Goal: Information Seeking & Learning: Understand process/instructions

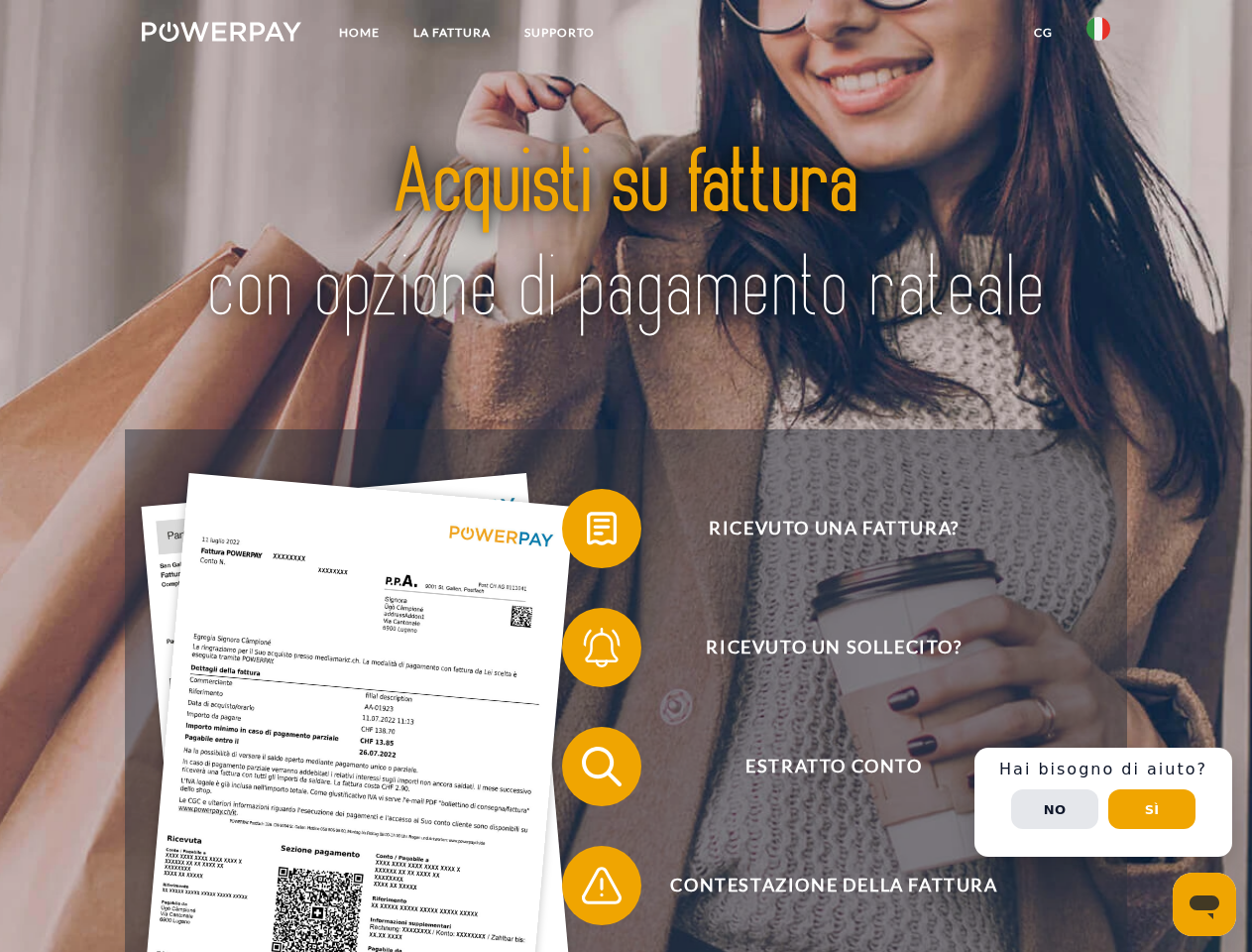
click at [221, 35] on img at bounding box center [221, 32] width 159 height 20
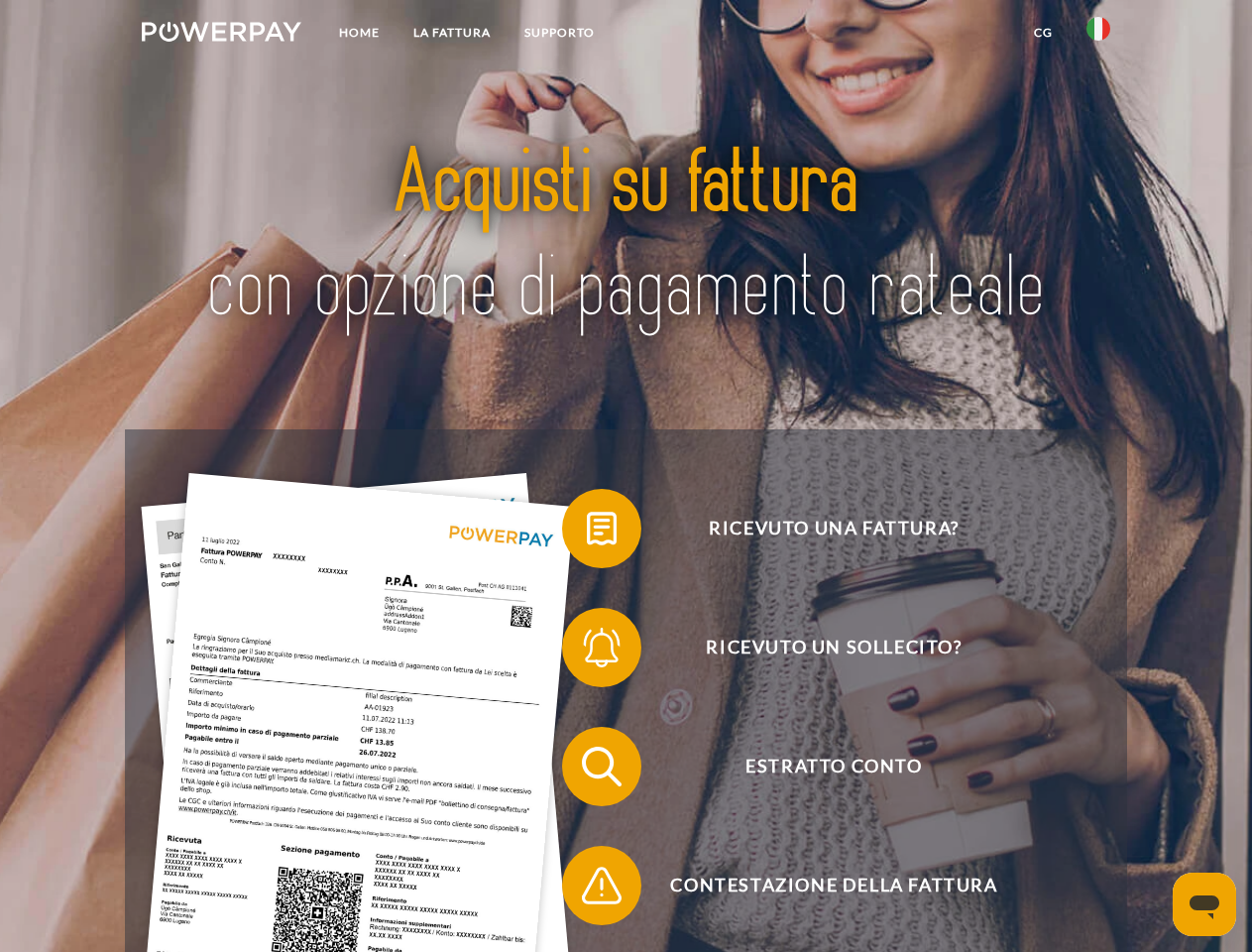
click at [1098, 35] on img at bounding box center [1098, 29] width 24 height 24
click at [1043, 33] on link "CG" at bounding box center [1043, 33] width 53 height 36
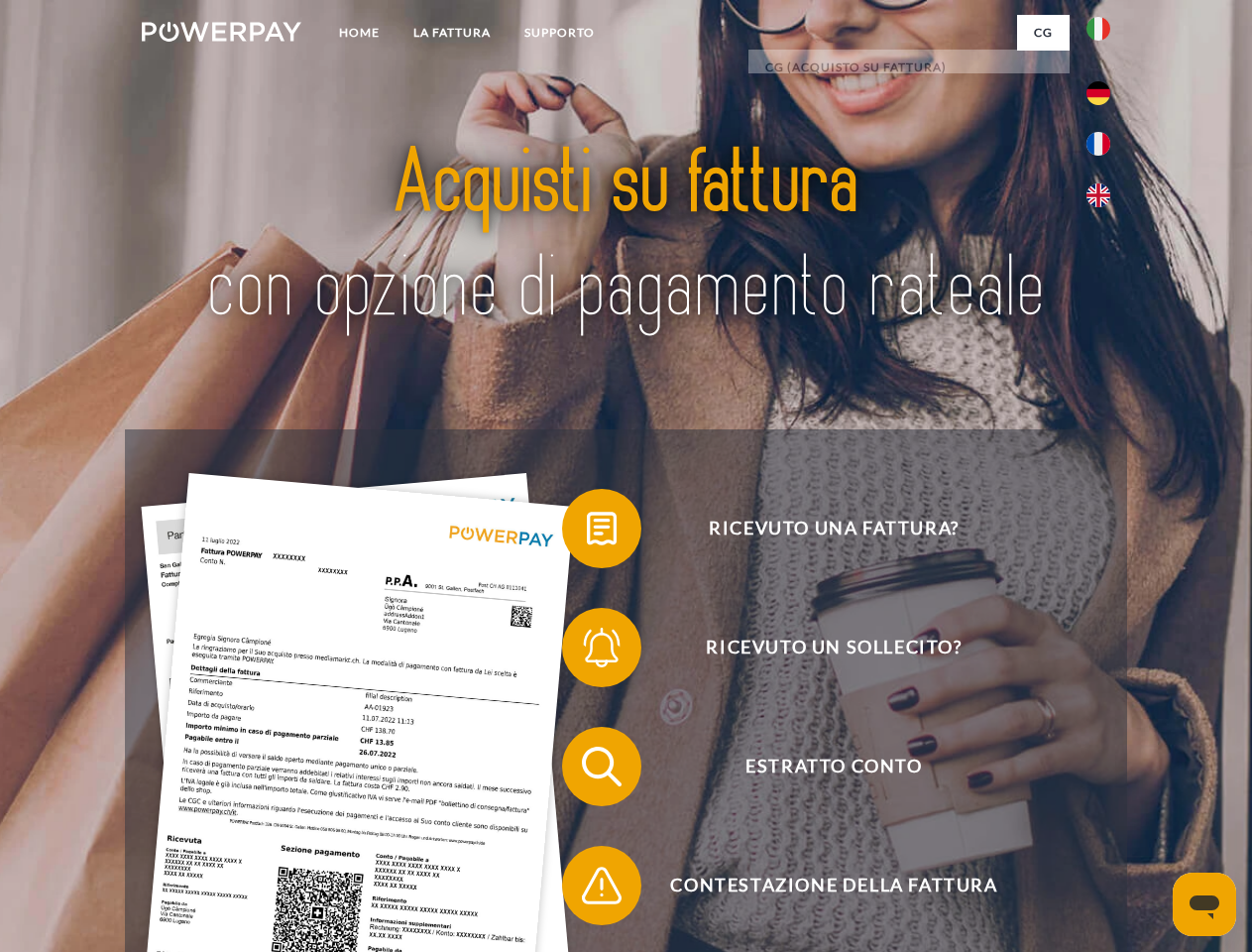
click at [587, 532] on span at bounding box center [571, 527] width 99 height 99
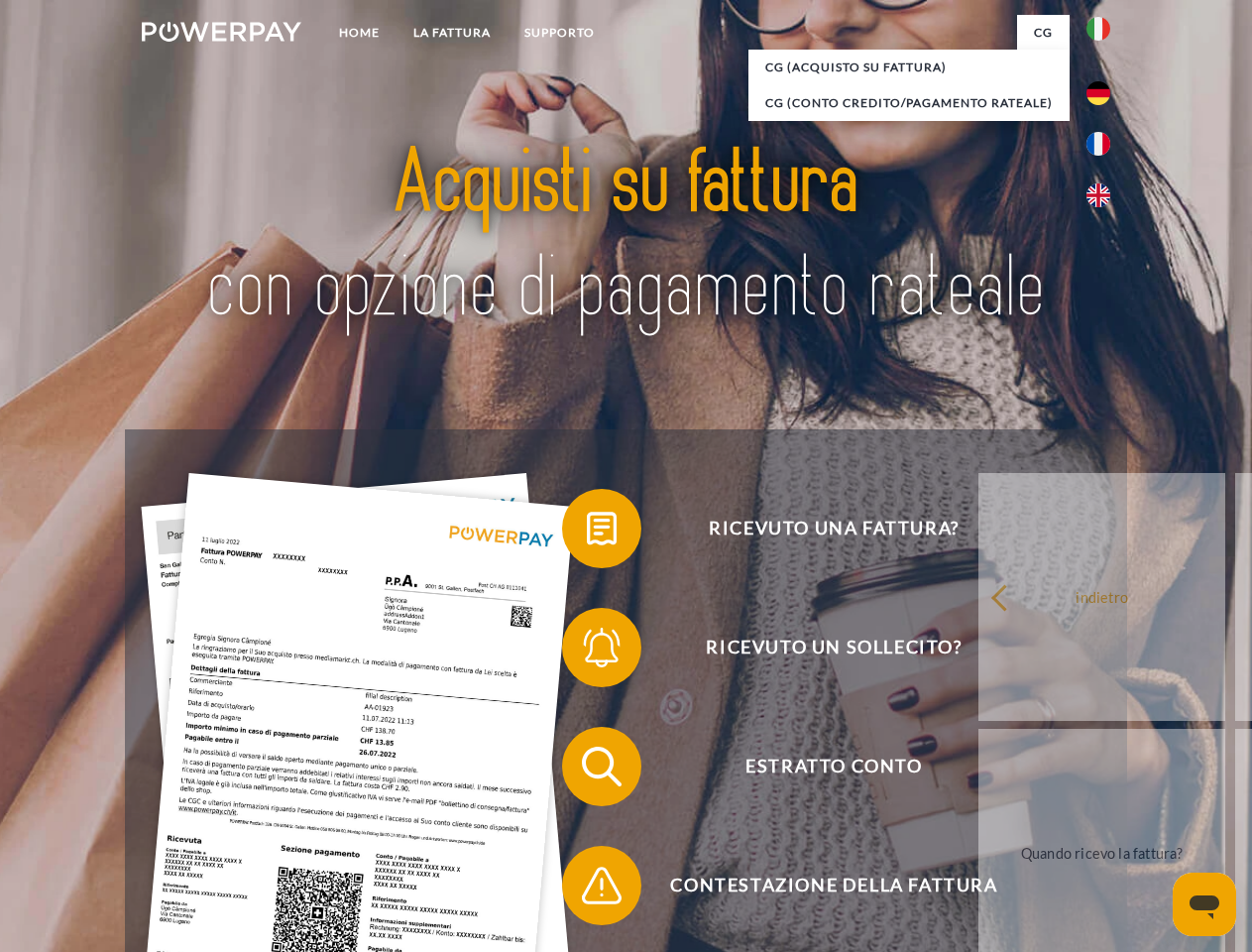
click at [587, 651] on div "Ricevuto una fattura? Ricevuto un sollecito? Estratto conto indietro" at bounding box center [625, 825] width 1001 height 793
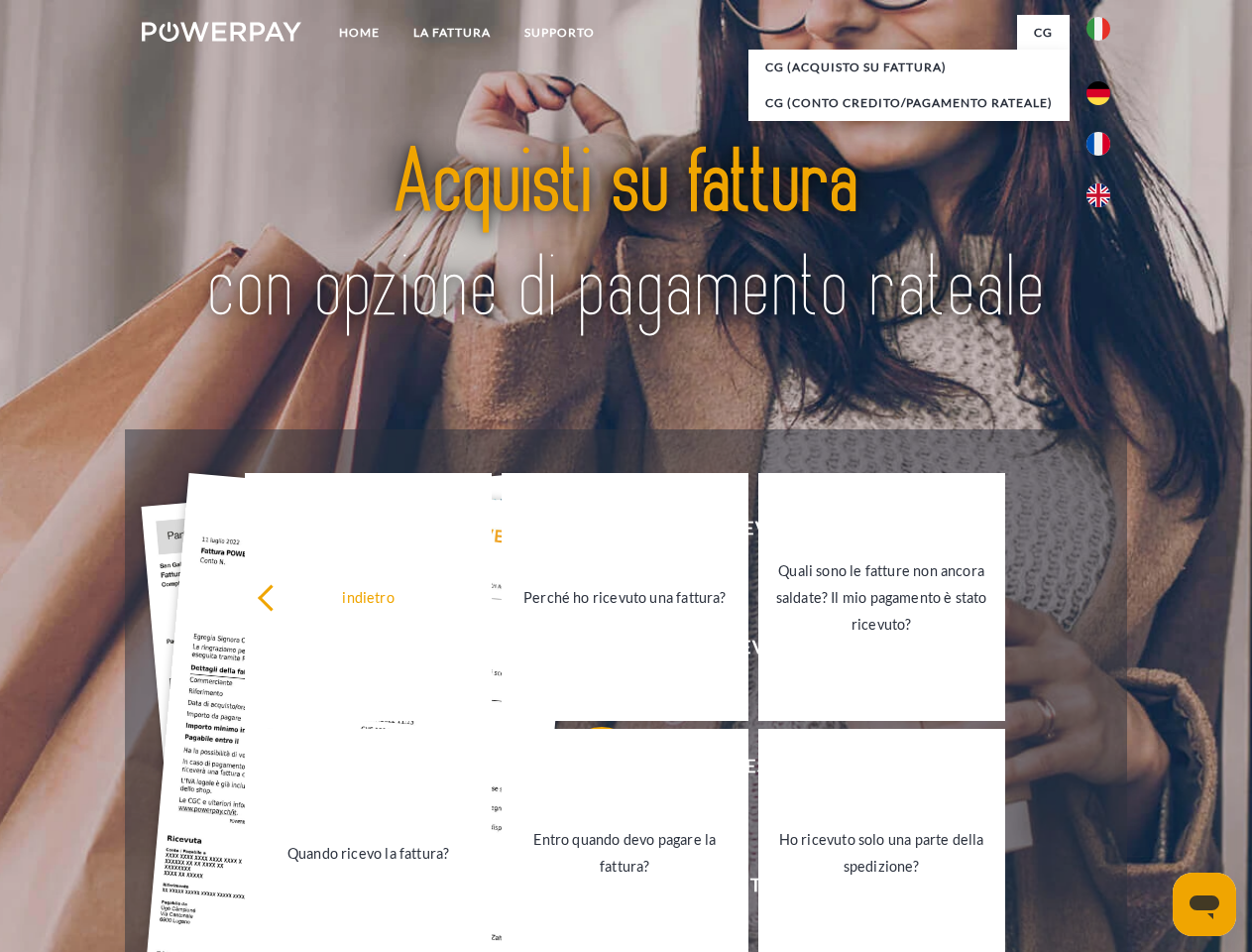
click at [587, 771] on link "Entro quando devo pagare la fattura?" at bounding box center [625, 852] width 247 height 248
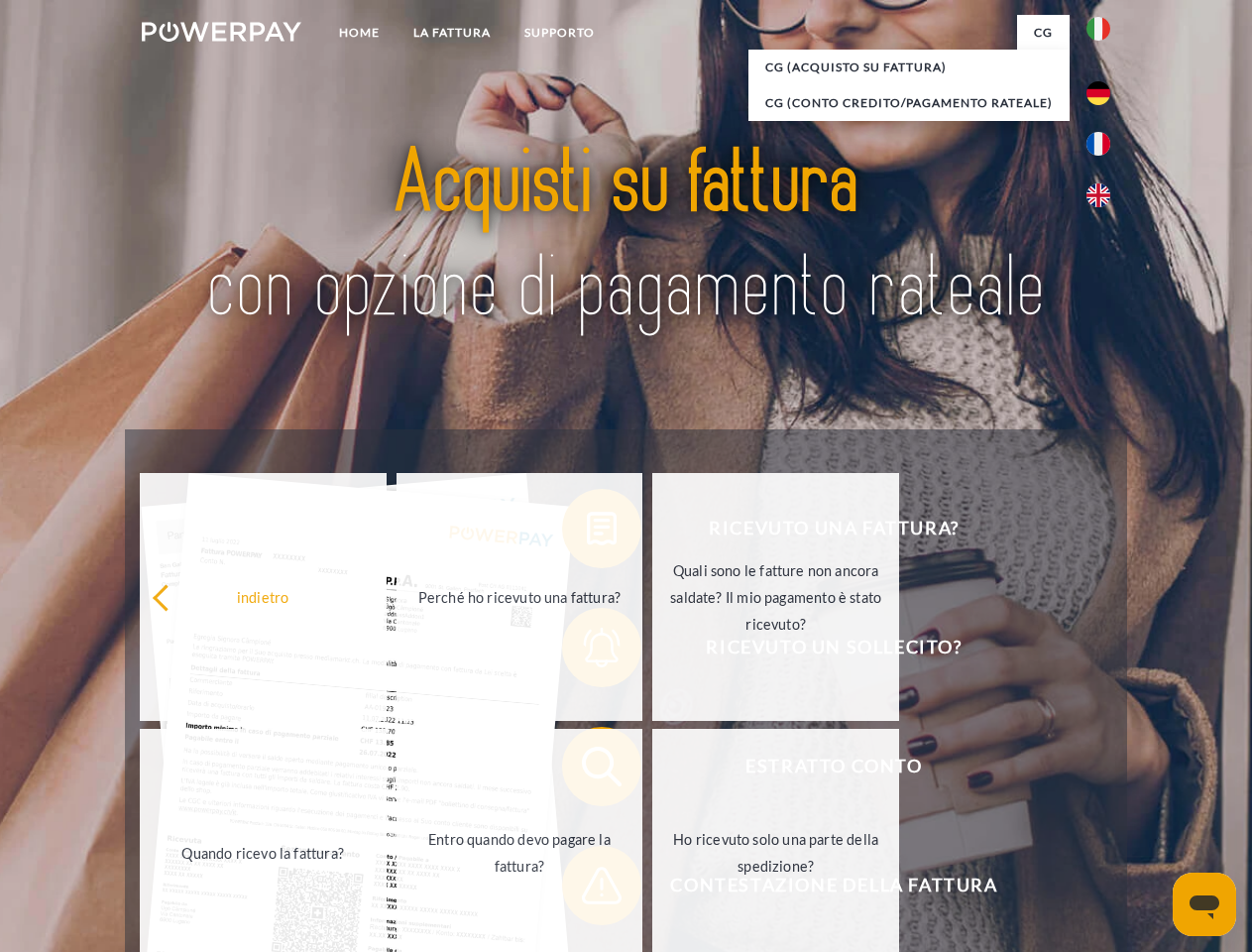
click at [652, 889] on link "Ho ricevuto solo una parte della spedizione?" at bounding box center [776, 852] width 247 height 248
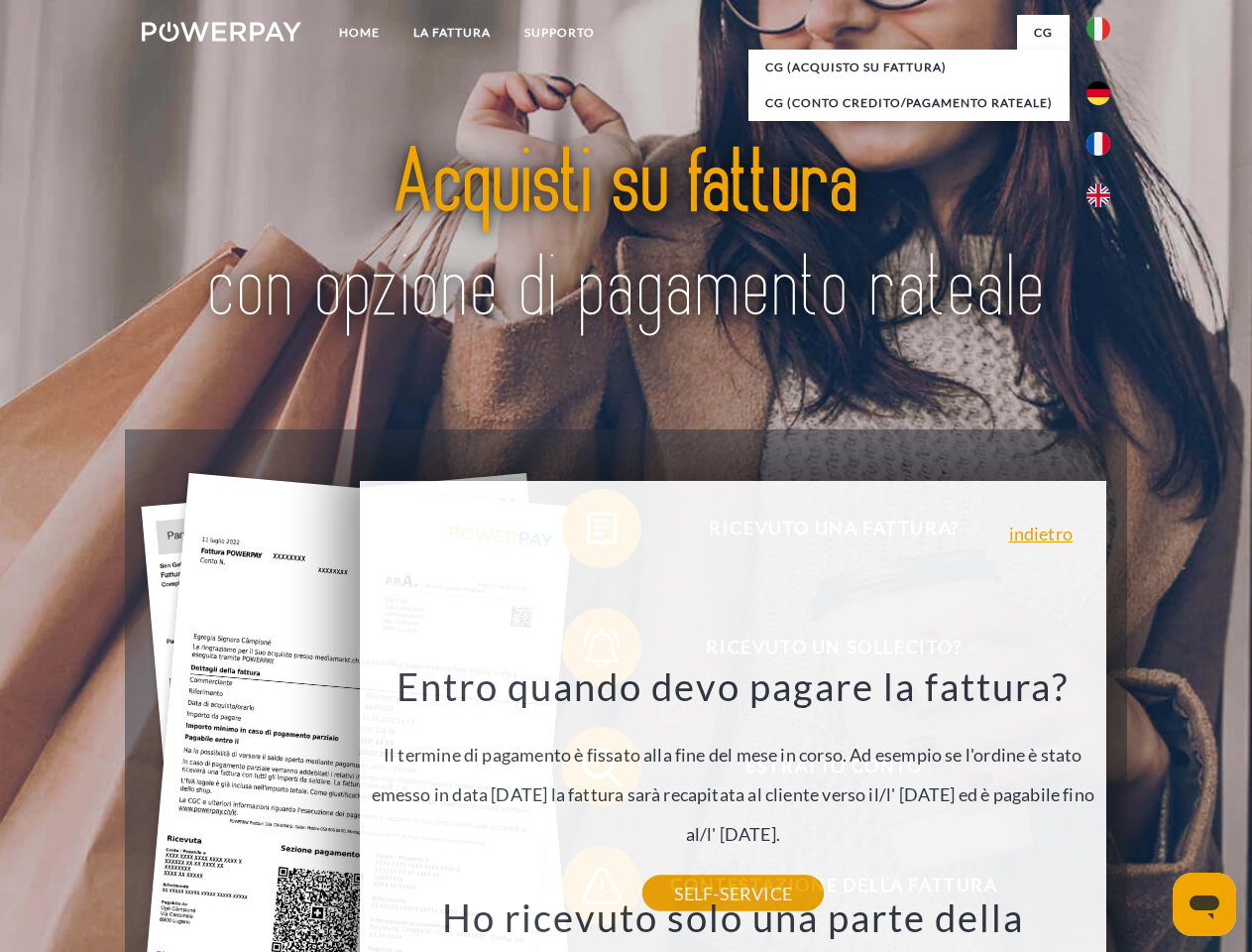
click at [1103, 801] on div "Ricevuto una fattura? Ricevuto un sollecito? Estratto conto indietro" at bounding box center [625, 825] width 1001 height 793
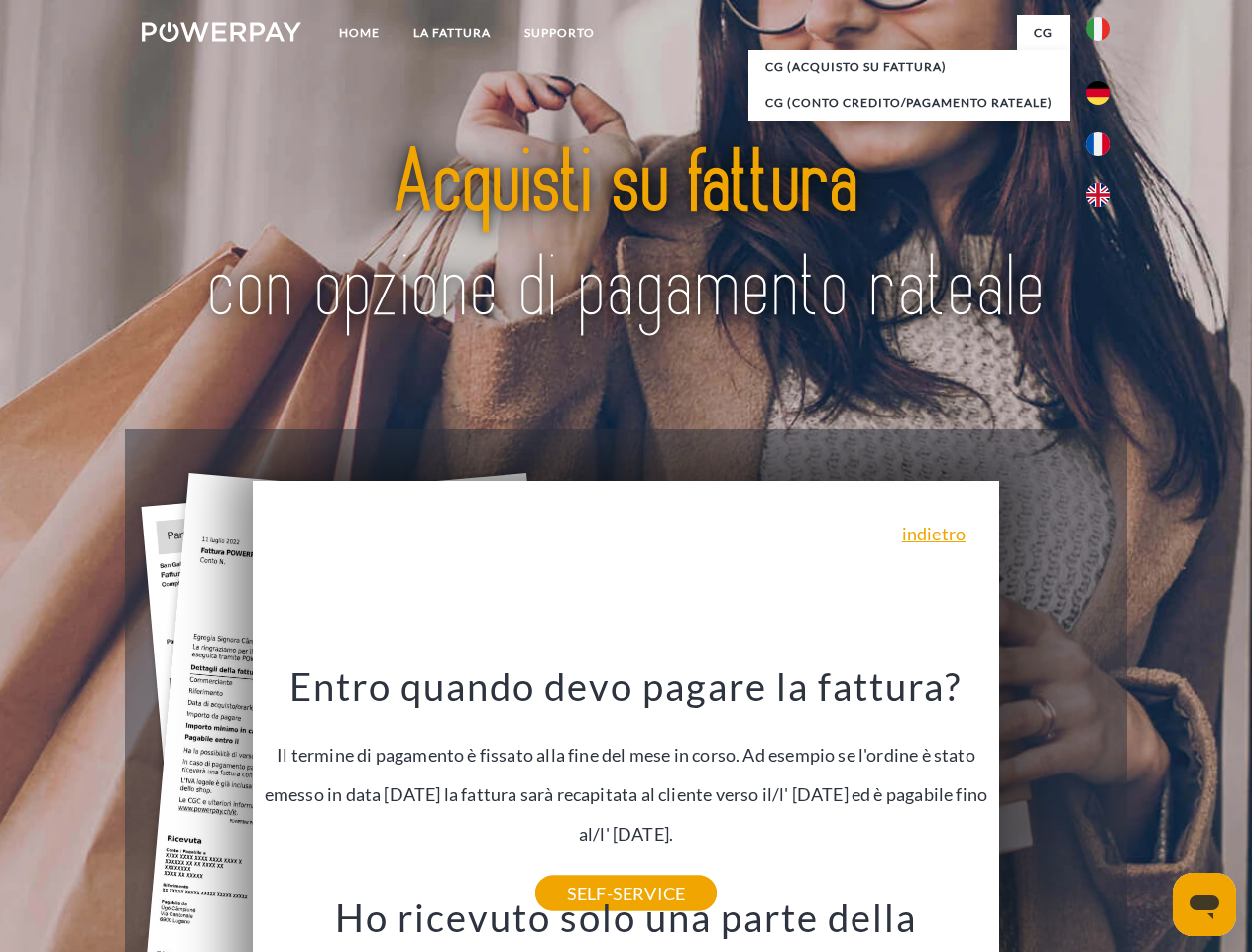
click at [1055, 805] on span "Estratto conto" at bounding box center [833, 767] width 485 height 80
click at [1151, 808] on header "Home LA FATTURA [GEOGRAPHIC_DATA]" at bounding box center [626, 684] width 1252 height 1369
